Goal: Navigation & Orientation: Find specific page/section

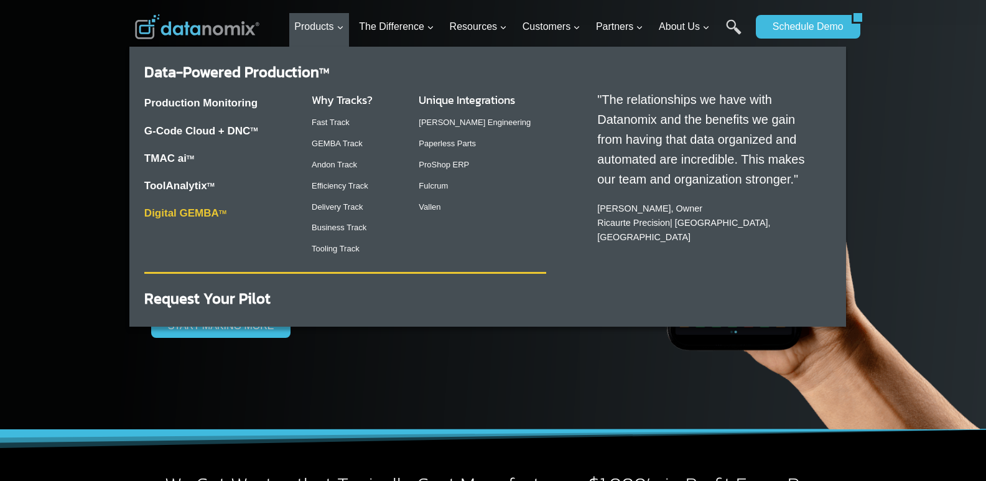
click at [214, 207] on link "Digital GEMBA TM" at bounding box center [185, 213] width 82 height 12
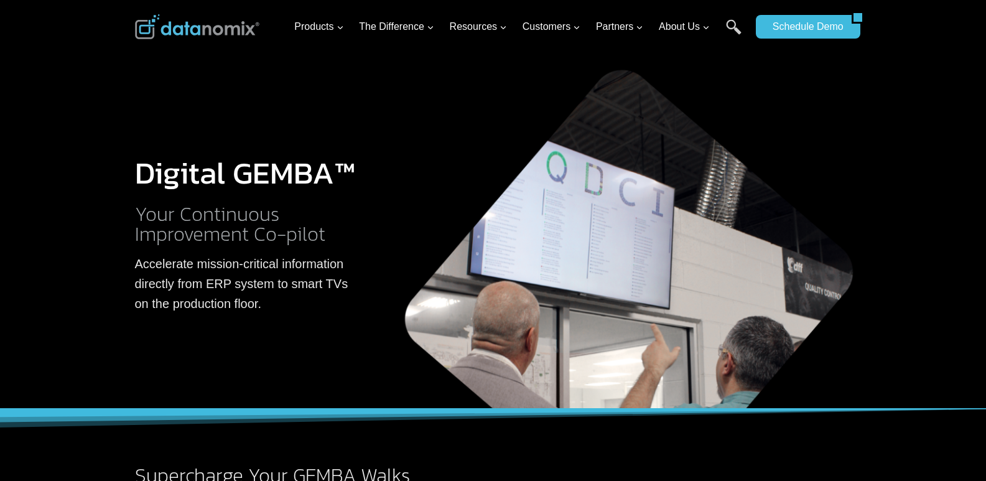
click at [247, 37] on img at bounding box center [197, 26] width 124 height 25
